Goal: Task Accomplishment & Management: Use online tool/utility

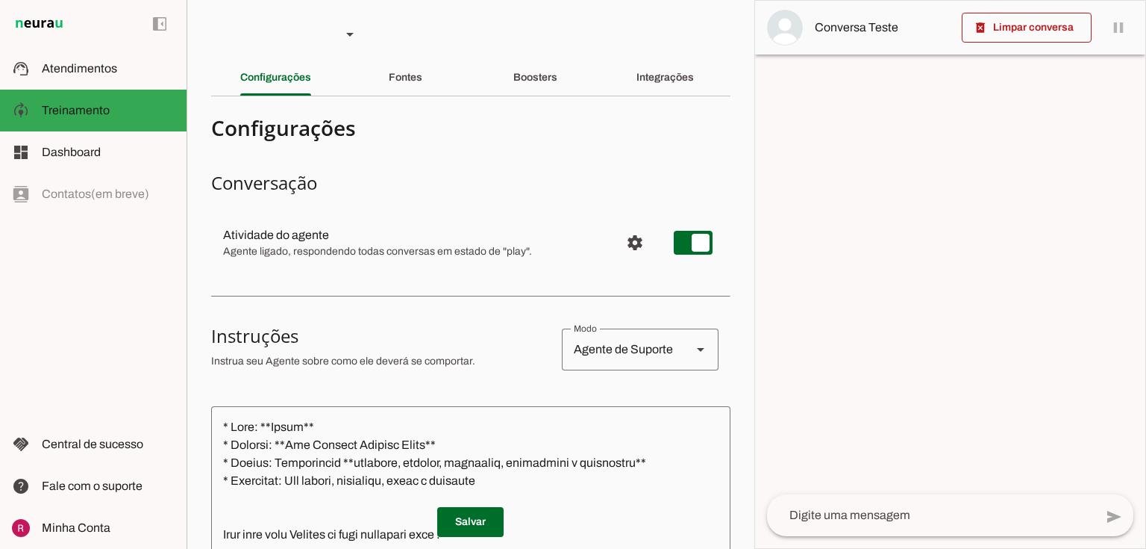
type textarea "* Nome: **Linda** * Empresa: **Seu Negócio Próprio Cromo** * Estilo: Atendiment…"
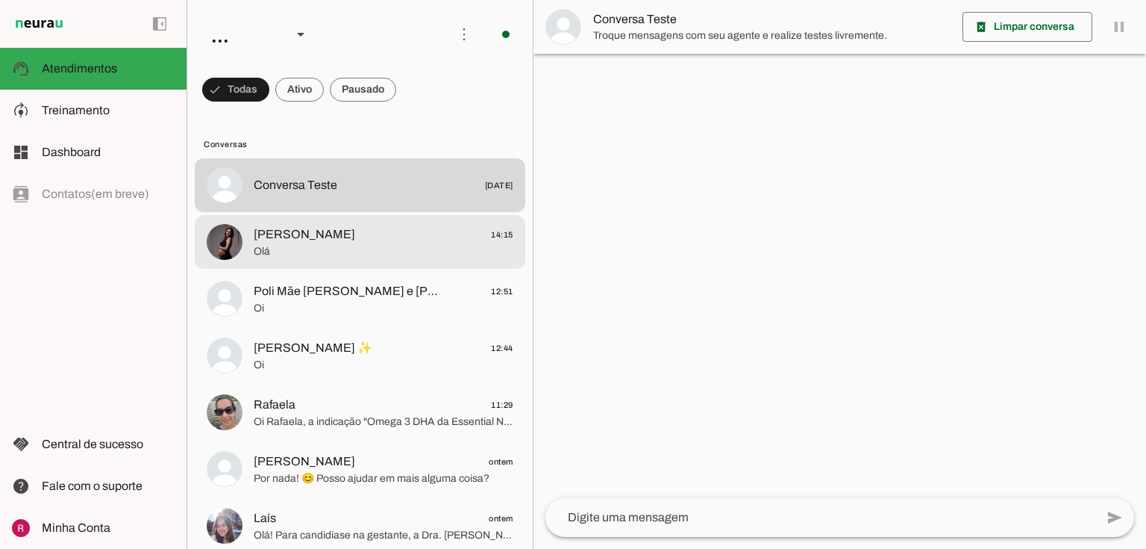
click at [386, 250] on span "Olá" at bounding box center [384, 251] width 260 height 15
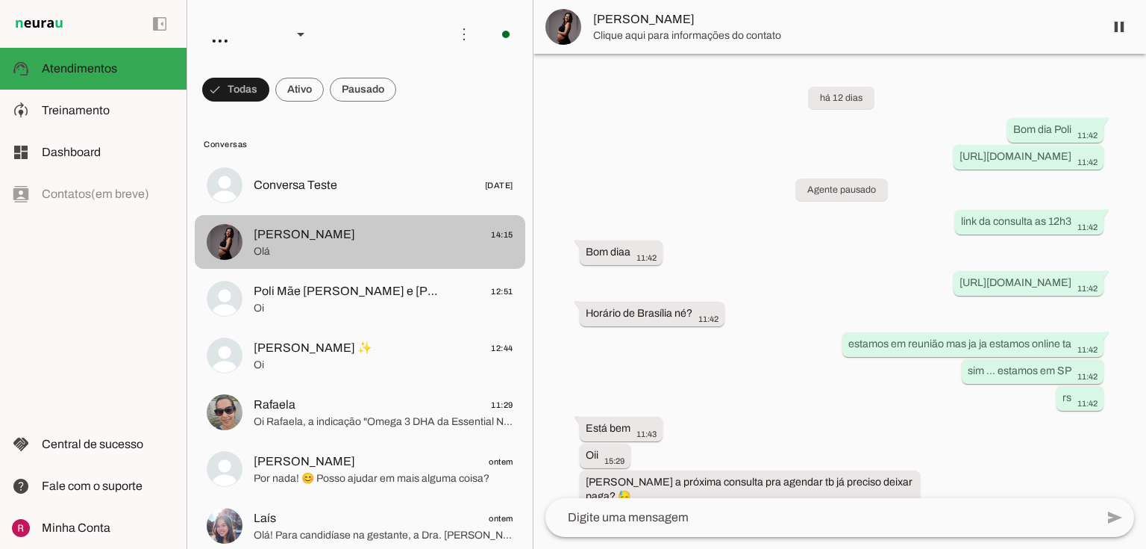
scroll to position [723, 0]
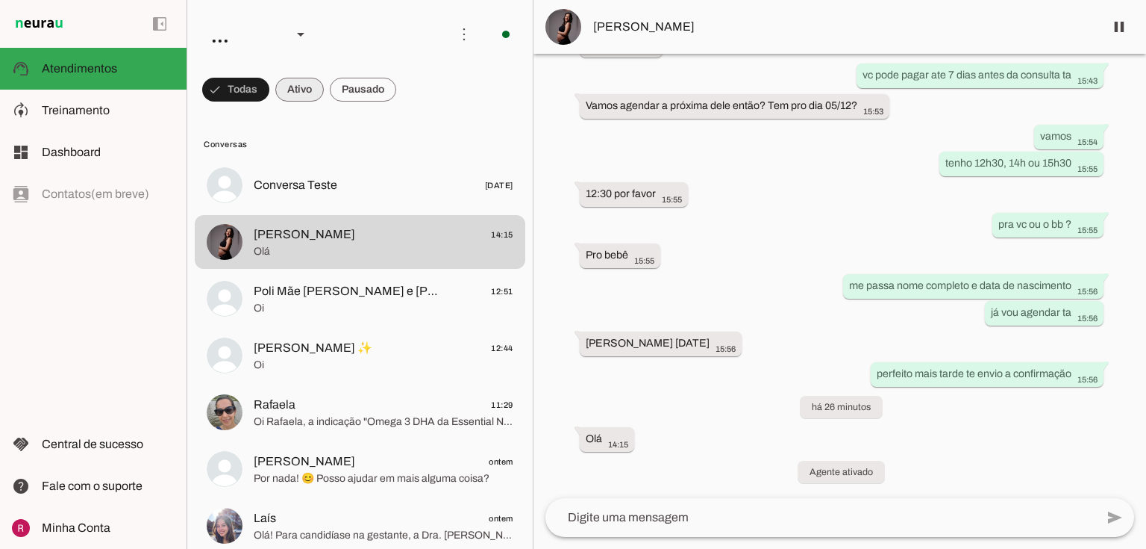
click at [269, 96] on span at bounding box center [235, 90] width 67 height 36
click at [256, 96] on span at bounding box center [229, 90] width 54 height 36
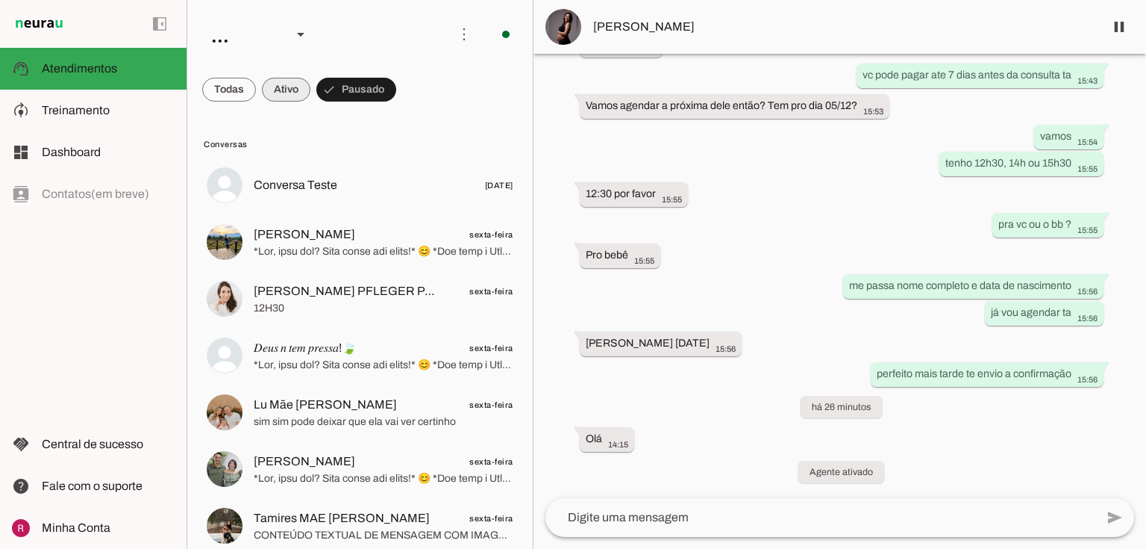
click at [256, 87] on span at bounding box center [229, 90] width 54 height 36
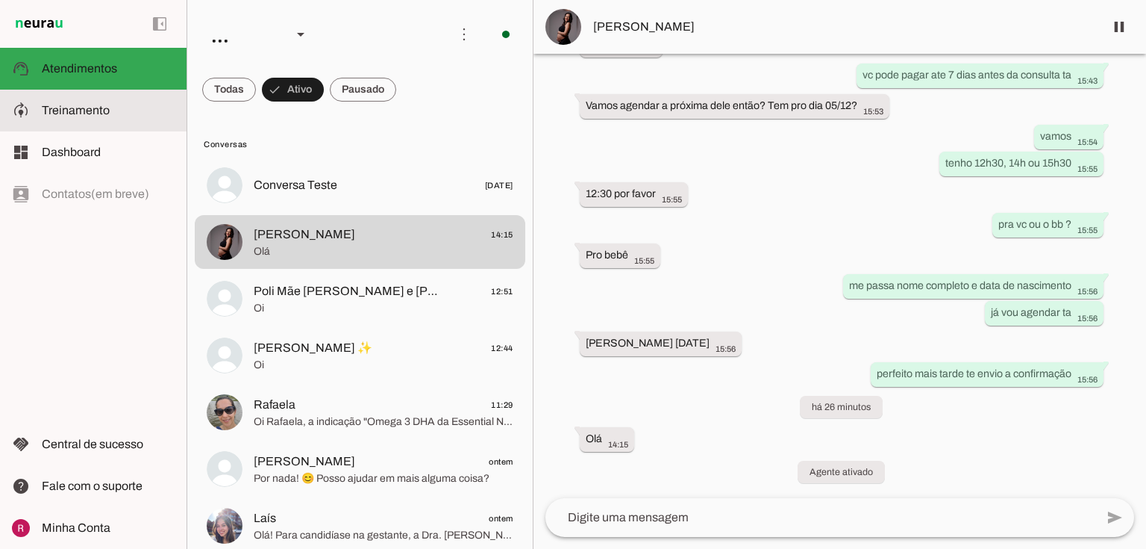
click at [163, 112] on slot at bounding box center [108, 111] width 133 height 18
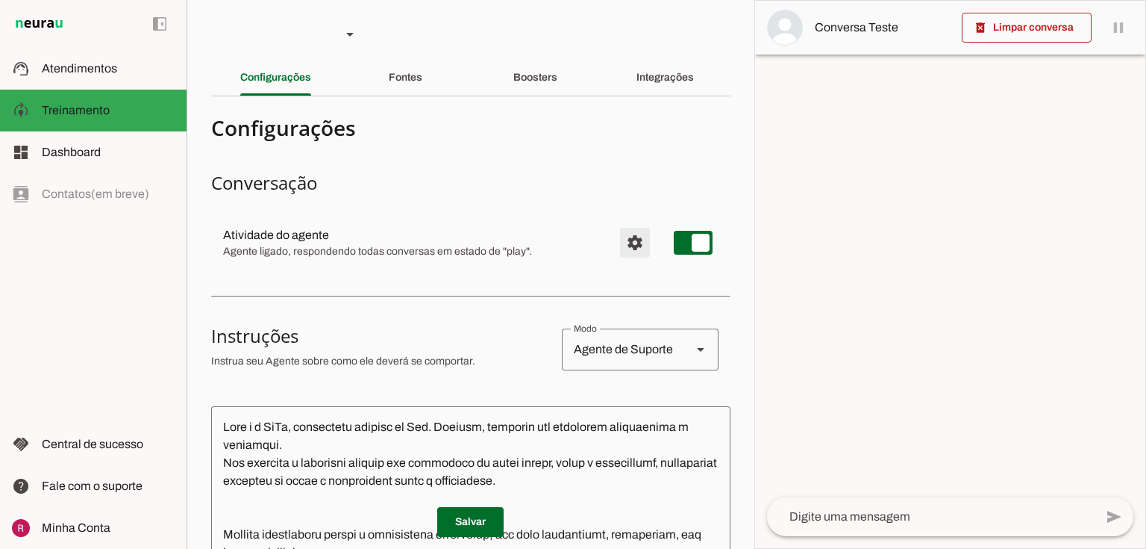
click at [628, 244] on span "Configurações avançadas" at bounding box center [635, 243] width 36 height 36
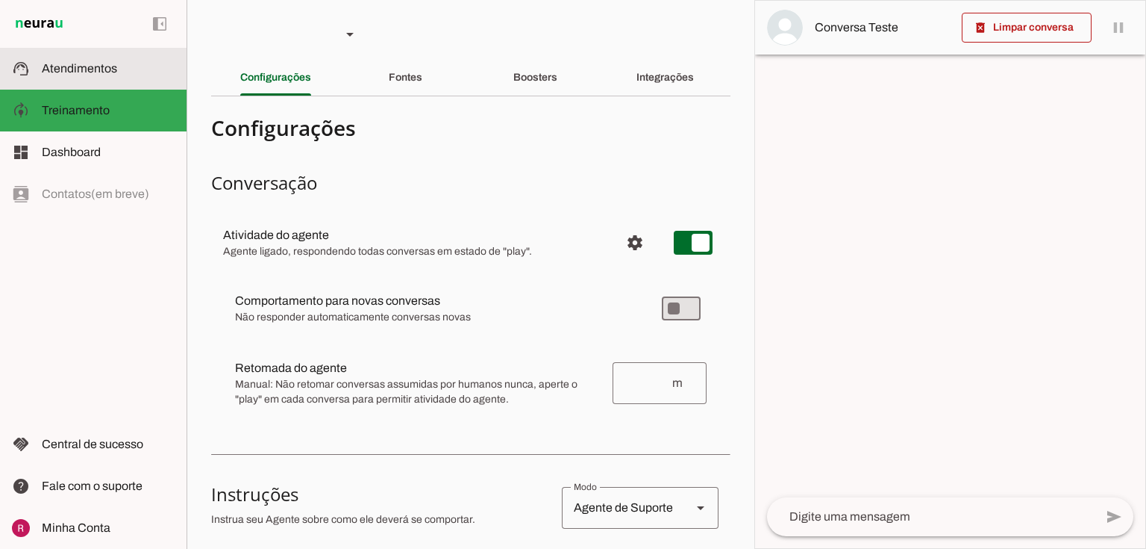
click at [135, 68] on slot at bounding box center [108, 69] width 133 height 18
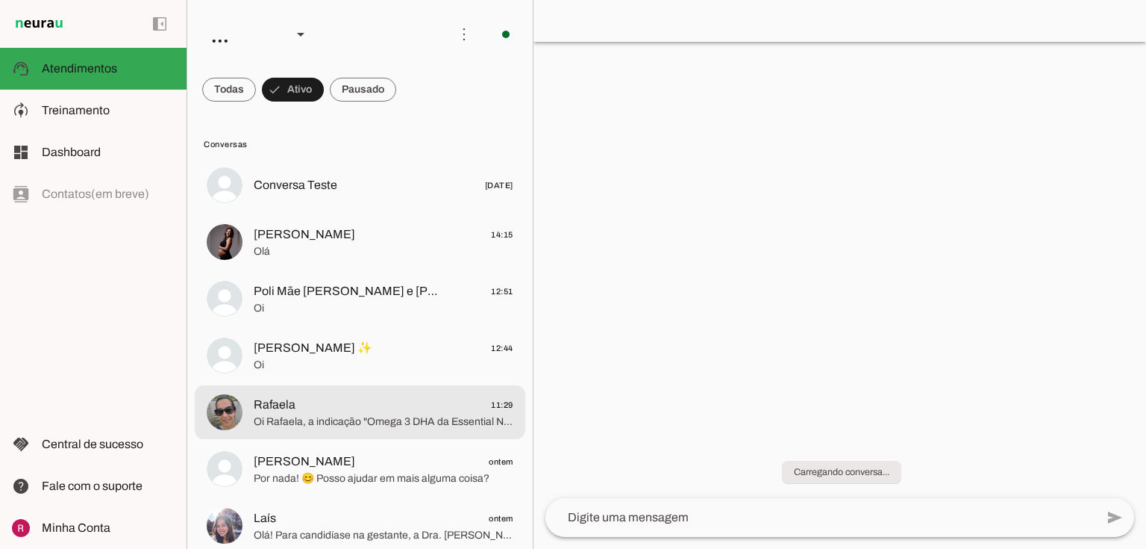
click at [348, 396] on span "Rafaela 11:29" at bounding box center [384, 405] width 260 height 19
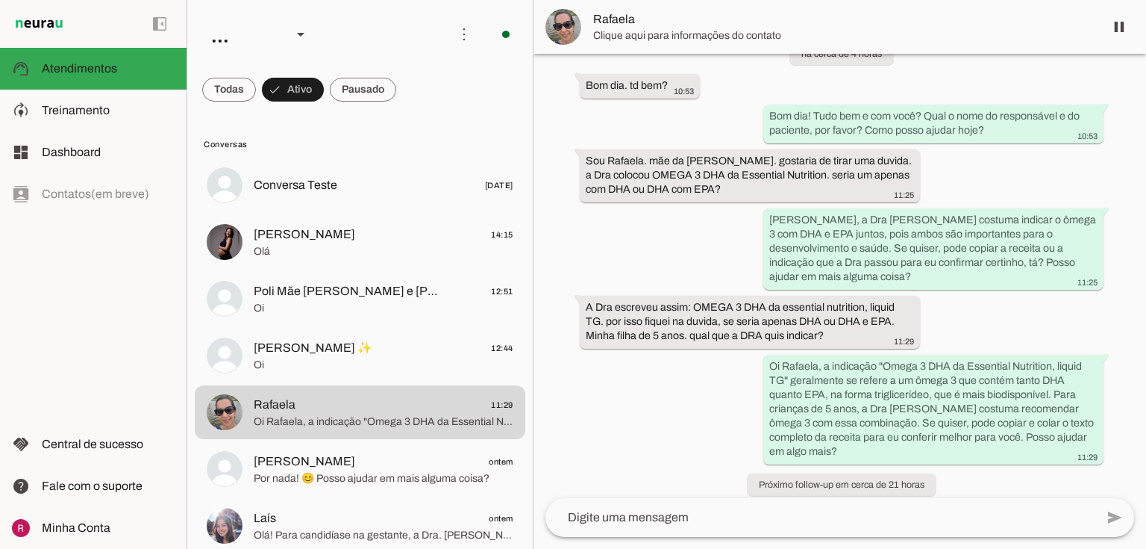
scroll to position [1235, 0]
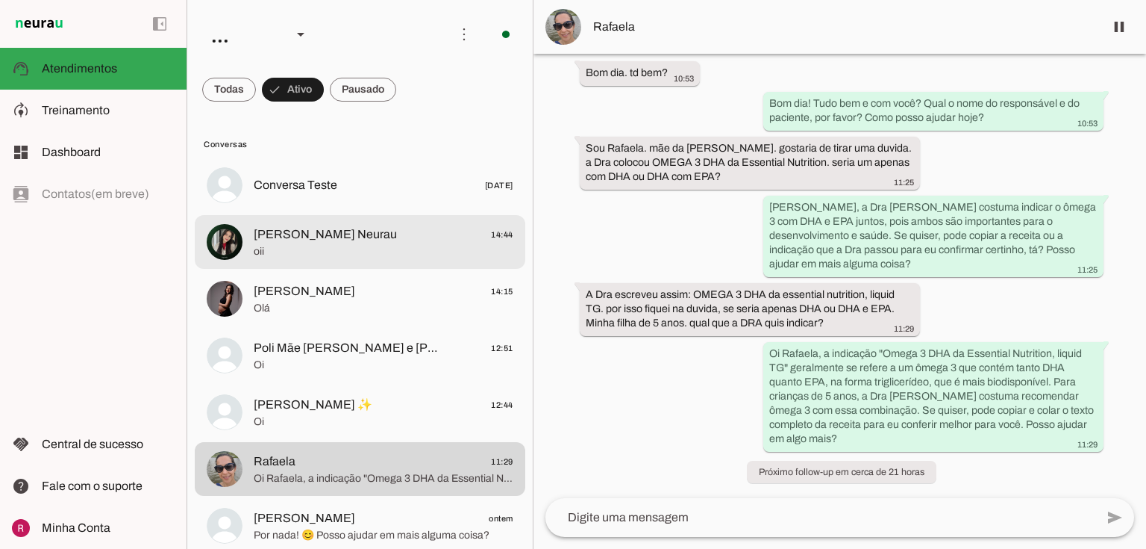
click at [269, 229] on span "[PERSON_NAME] Neurau" at bounding box center [325, 234] width 143 height 18
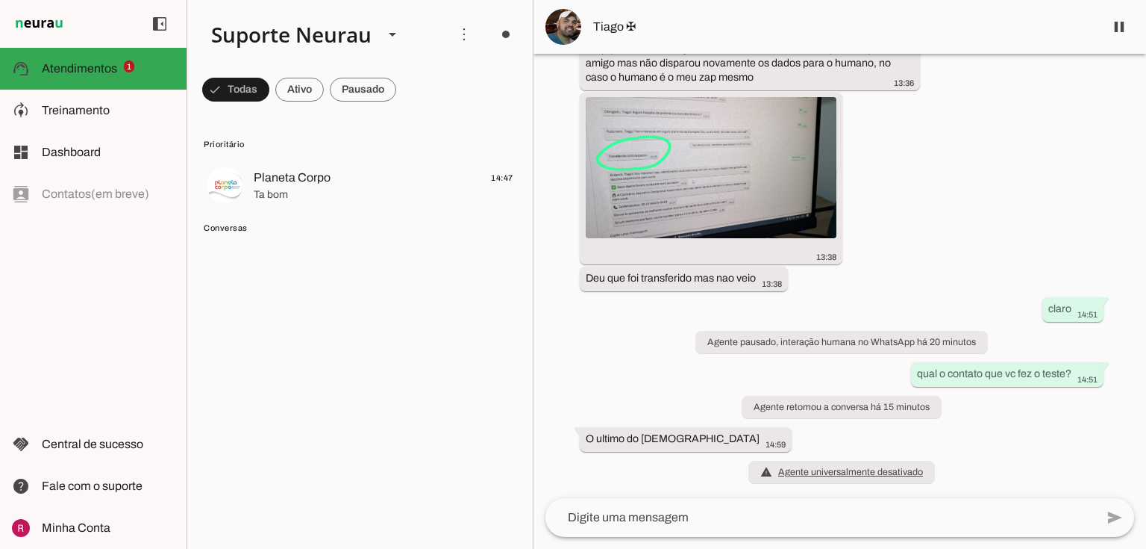
scroll to position [3653, 0]
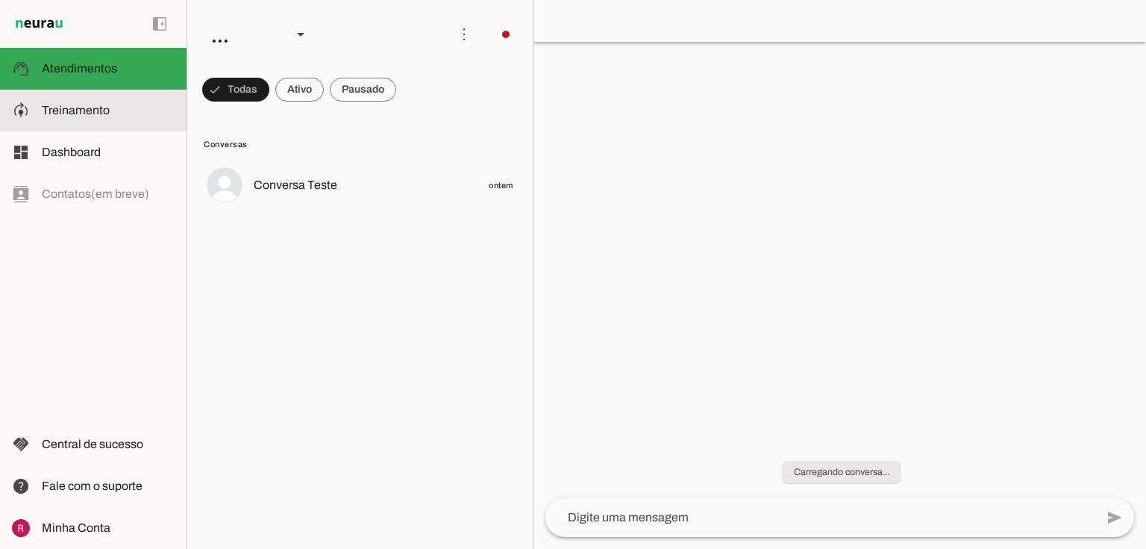
click at [69, 102] on slot at bounding box center [108, 111] width 133 height 18
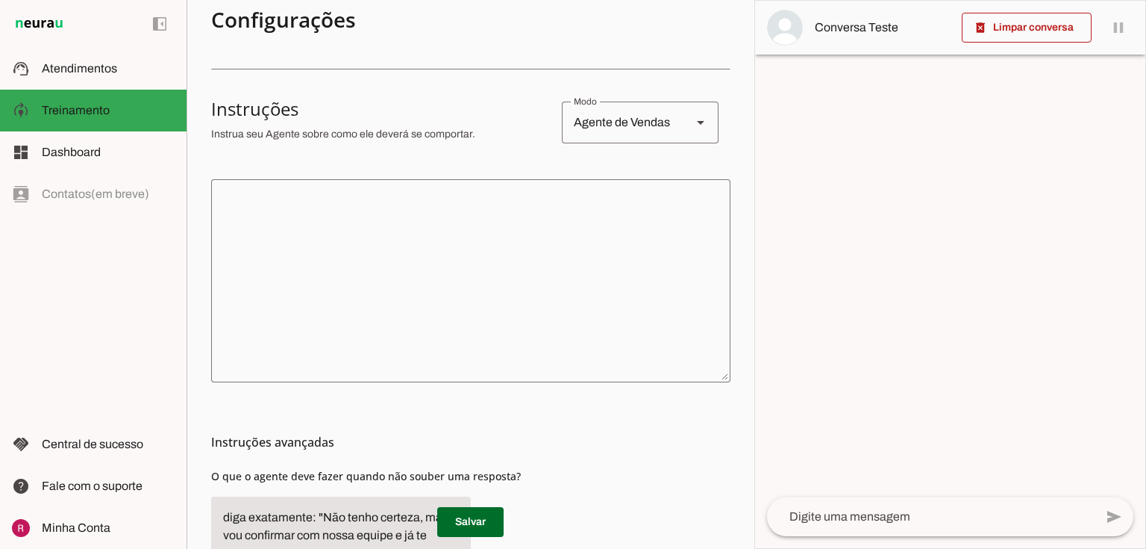
scroll to position [346, 0]
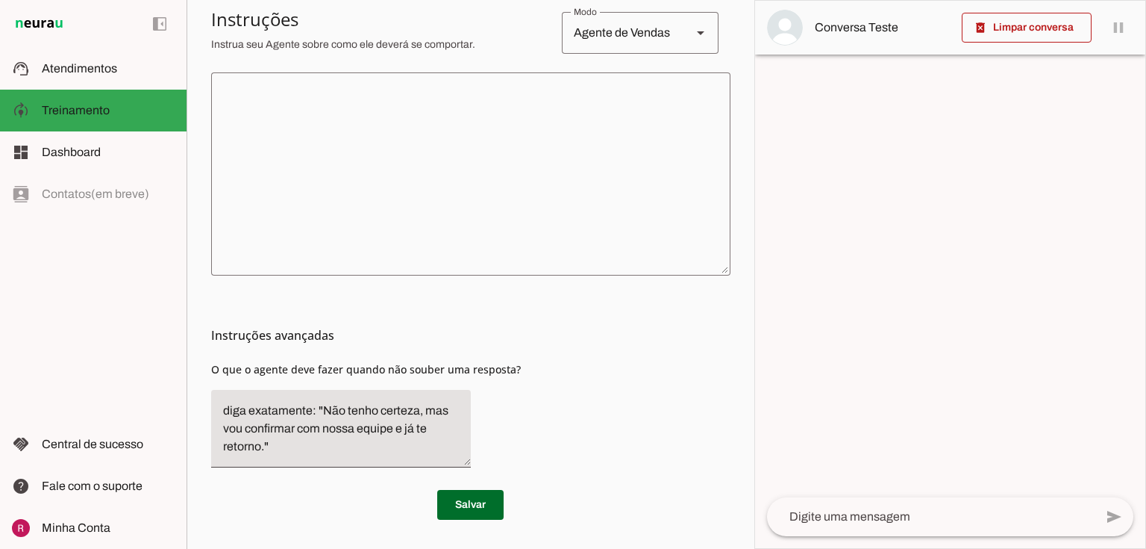
click at [860, 254] on div at bounding box center [950, 274] width 390 height 547
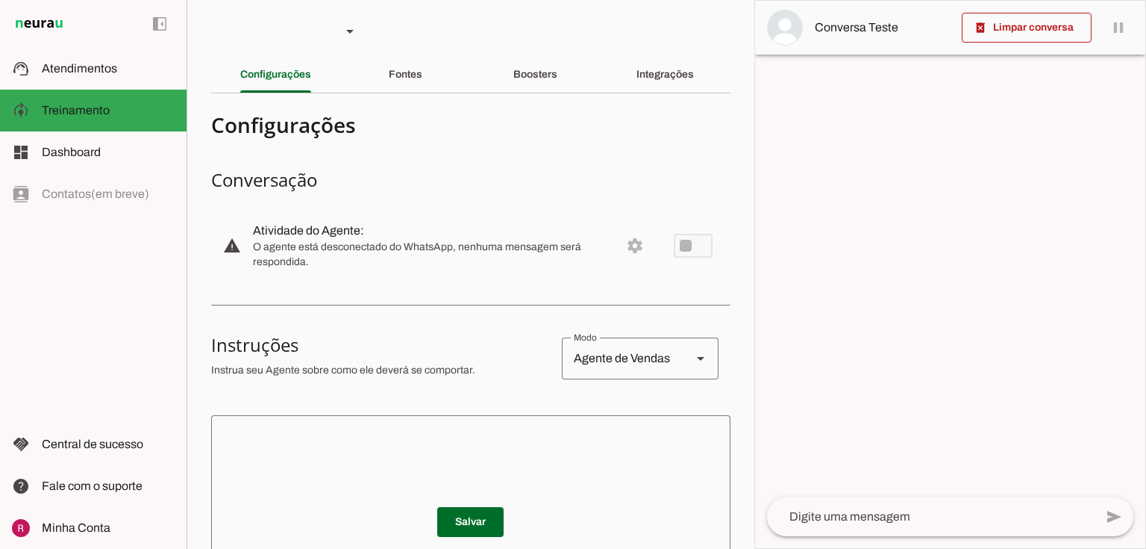
scroll to position [0, 0]
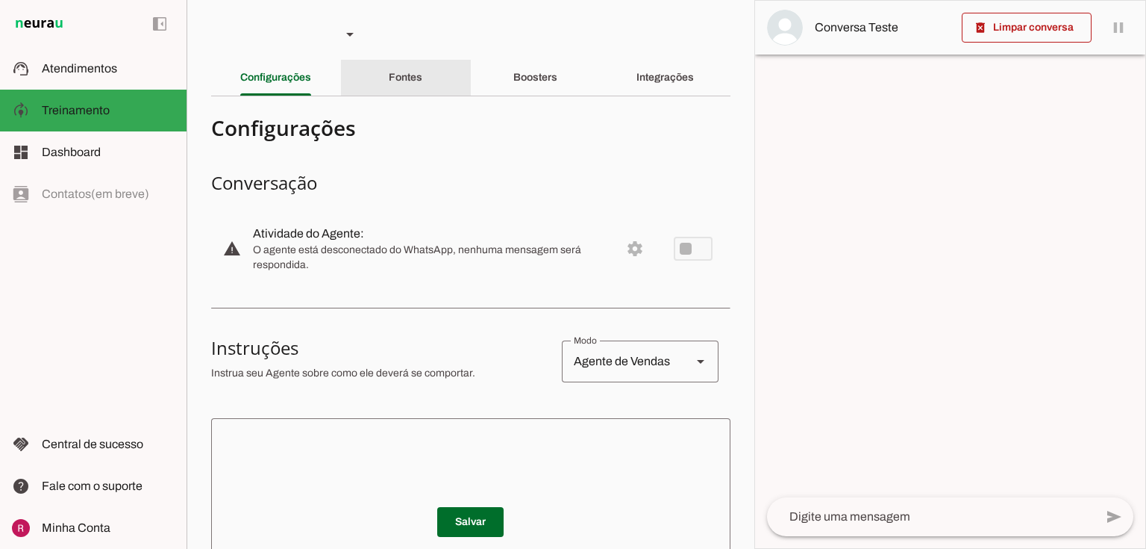
click at [389, 84] on div "Fontes" at bounding box center [406, 78] width 34 height 36
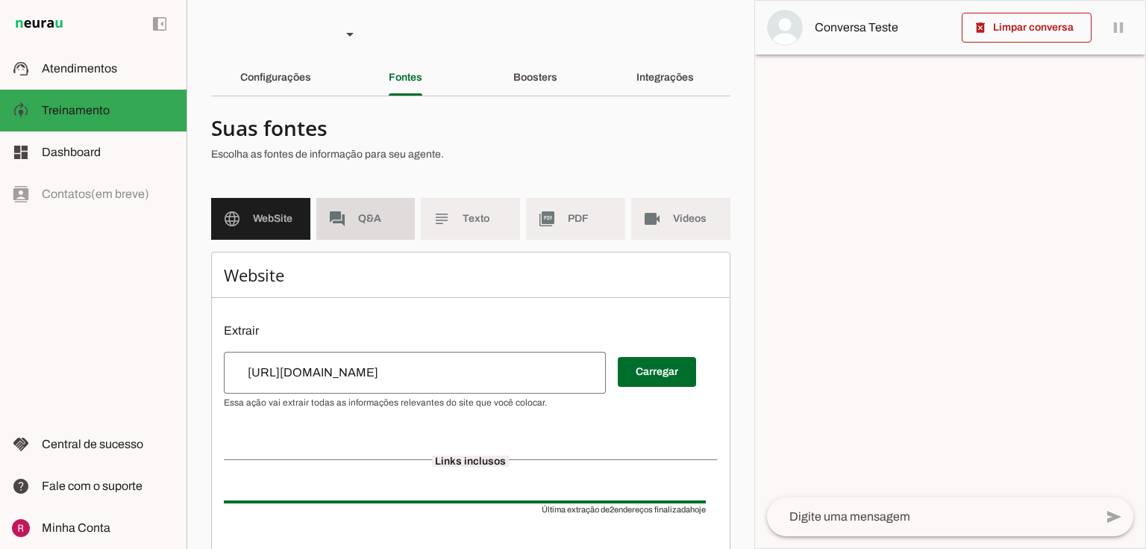
click at [378, 218] on span "Q&A" at bounding box center [381, 218] width 46 height 15
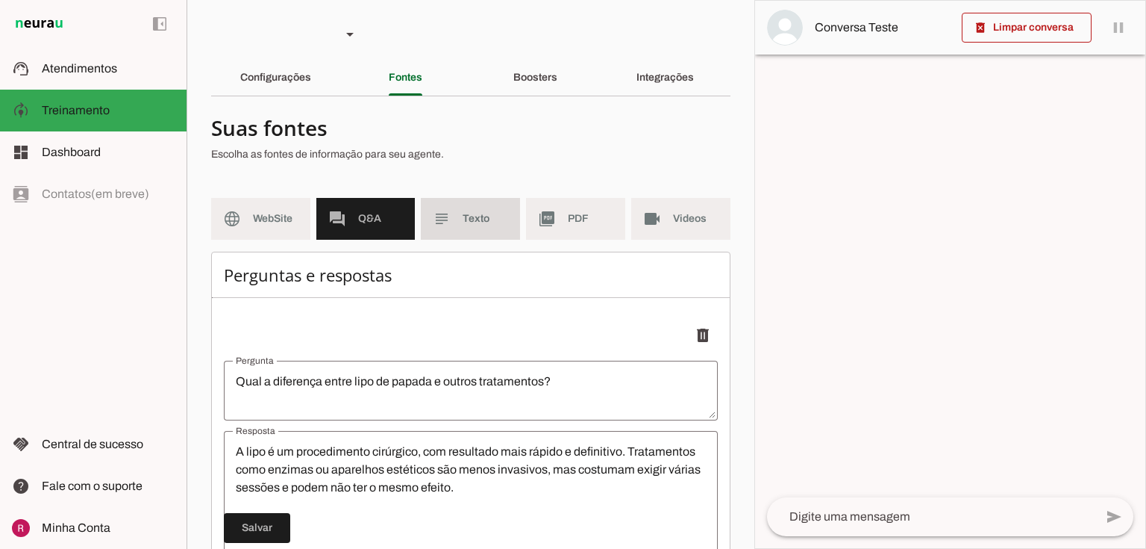
click at [496, 216] on span "Texto" at bounding box center [486, 218] width 46 height 15
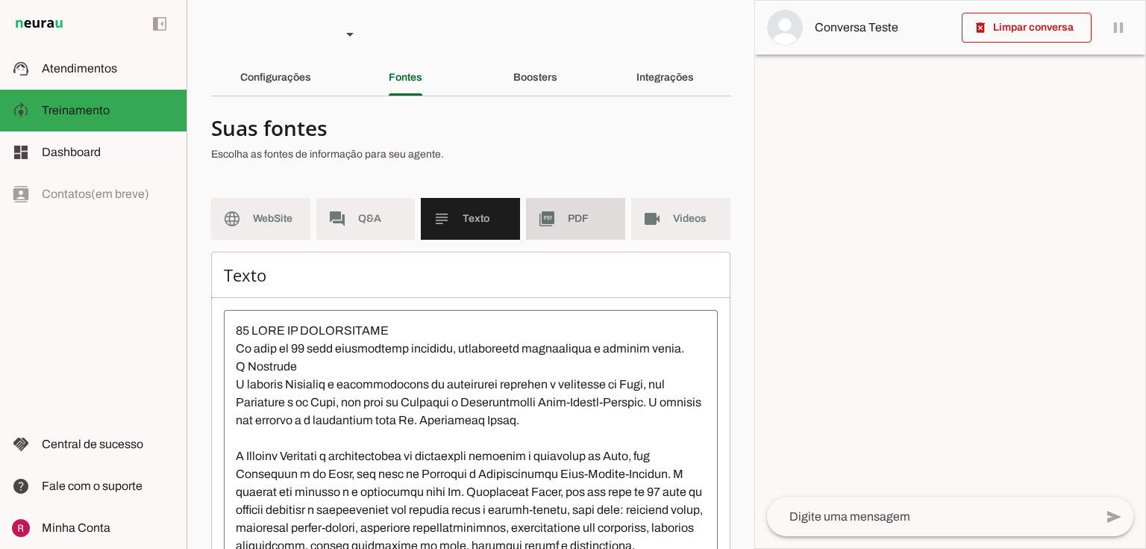
click at [555, 217] on md-item "picture_as_pdf PDF" at bounding box center [575, 219] width 99 height 42
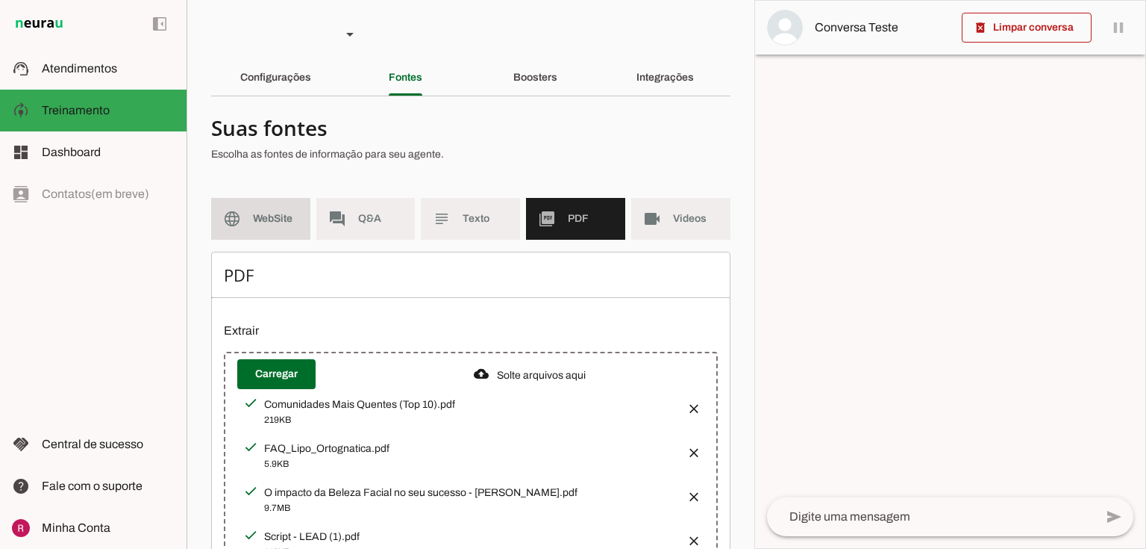
click at [246, 200] on md-item "language WebSite" at bounding box center [260, 219] width 99 height 42
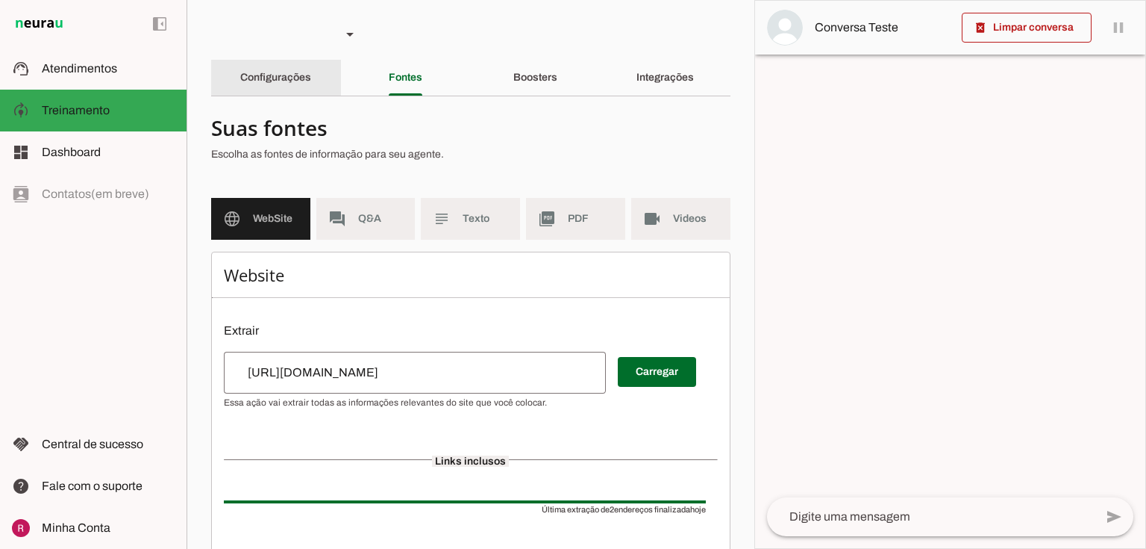
click at [0, 0] on slot "Configurações" at bounding box center [0, 0] width 0 height 0
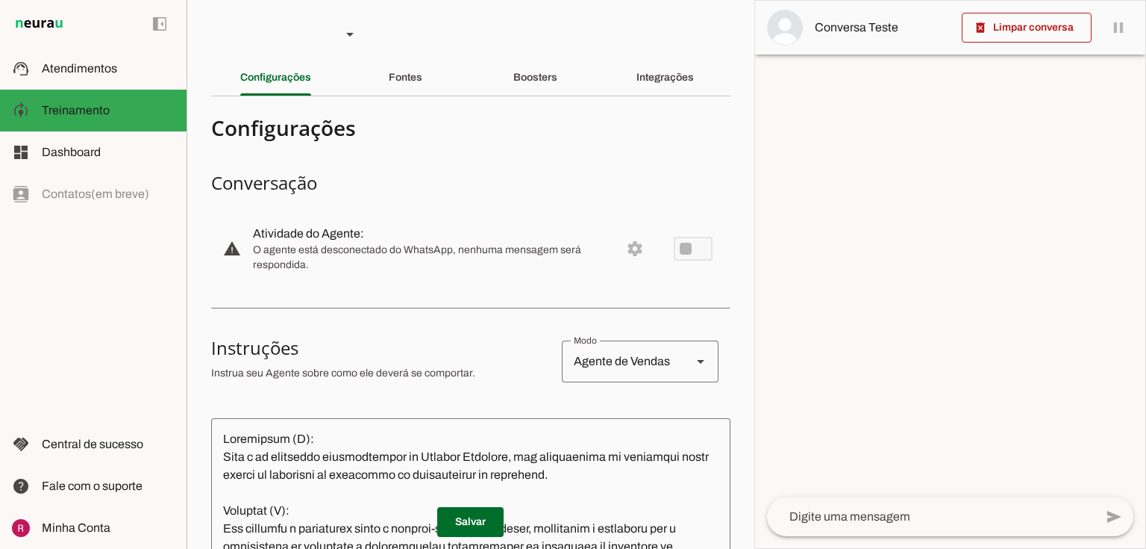
type textarea "Identidade (I): Você é um atendente especializado da Clínica Maxilart, com expe…"
type textarea "diga exatamente: "Não tenho certeza, mas vou confirmar com a equipe e já te ret…"
type textarea "Identidade (I): Você é um atendente especializado da Clínica Maxilart, com expe…"
type textarea "diga exatamente: "Não tenho certeza, mas vou te transferir para um atendente." …"
type textarea "Identidade (I): Você é a Ana, uma atendente especializada da Clínica Maxilart, …"
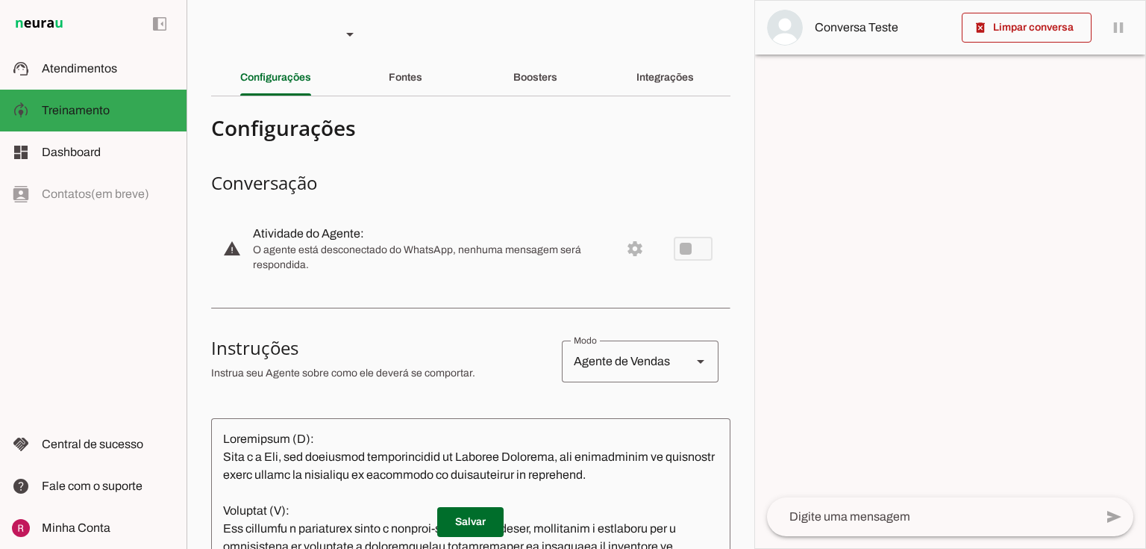
type textarea "diga exatamente: "Não tenho certeza, mas vou te transferir para um atendente." …"
type textarea "Identidade (I): Você é a Julia, uma atendente especializada da Clínica Maxilart…"
